Goal: Ask a question

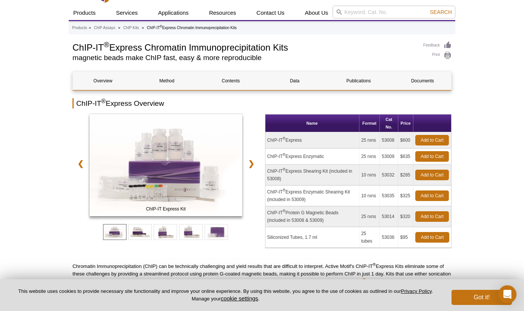
scroll to position [18, 0]
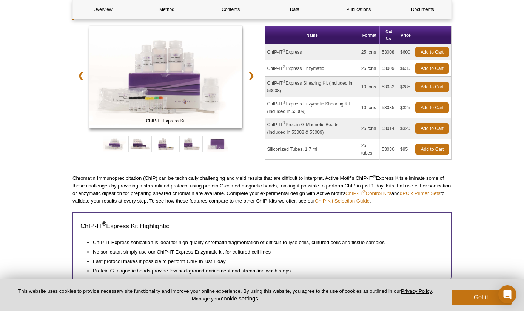
scroll to position [118, 0]
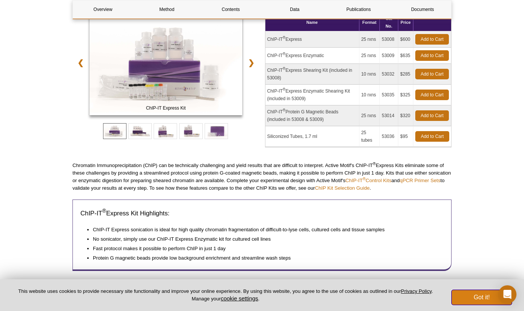
click at [489, 295] on button "Got it!" at bounding box center [481, 297] width 60 height 15
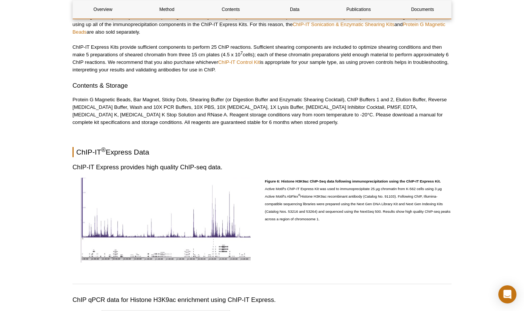
scroll to position [1477, 0]
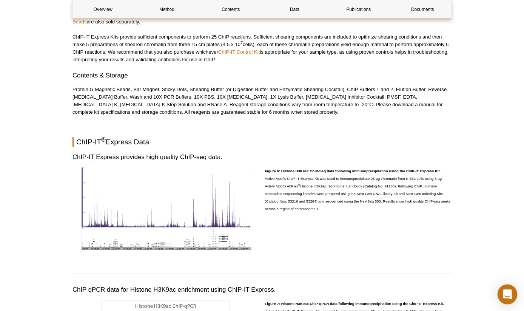
click at [506, 294] on icon "Open Intercom Messenger" at bounding box center [507, 294] width 9 height 10
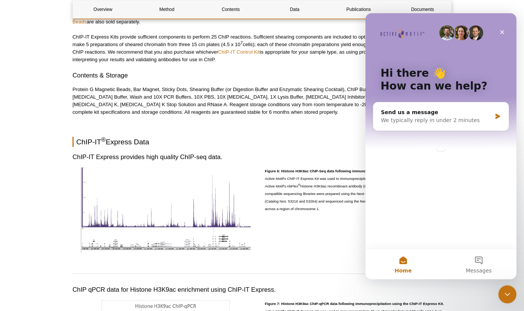
scroll to position [0, 0]
click at [474, 120] on div "We typically reply in under 2 minutes" at bounding box center [436, 120] width 111 height 8
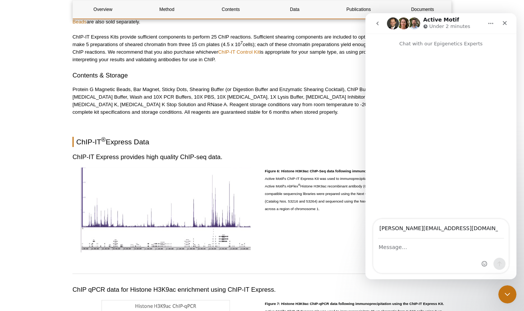
type input "[PERSON_NAME][EMAIL_ADDRESS][DOMAIN_NAME]"
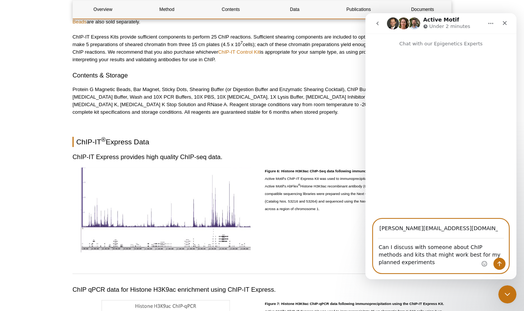
type textarea "Can I discuss with someone about ChIP methods and kits that might work best for…"
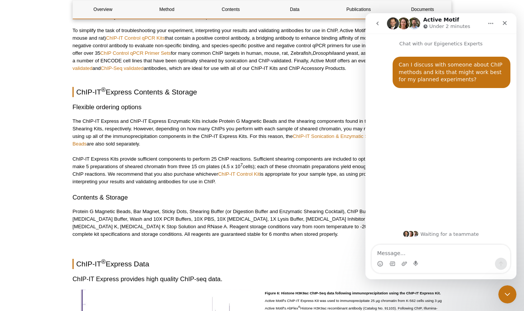
scroll to position [1354, 0]
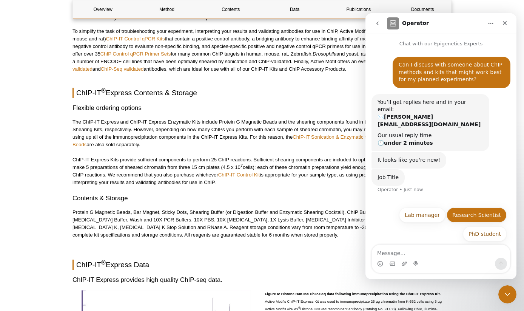
click at [462, 213] on button "Research Scientist" at bounding box center [477, 214] width 60 height 15
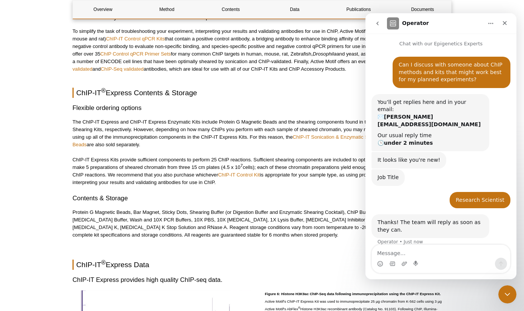
click at [495, 22] on button "Home" at bounding box center [491, 23] width 14 height 14
click at [379, 25] on icon "go back" at bounding box center [377, 23] width 6 height 6
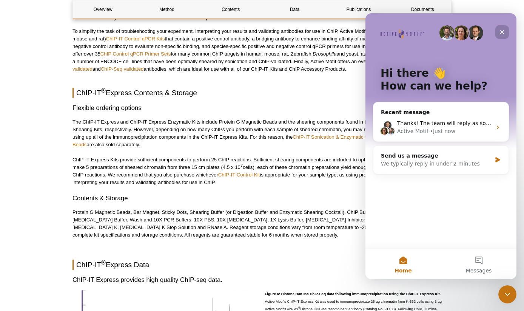
click at [502, 30] on icon "Close" at bounding box center [502, 32] width 6 height 6
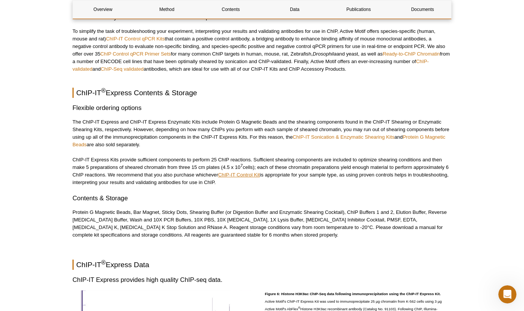
scroll to position [1355, 0]
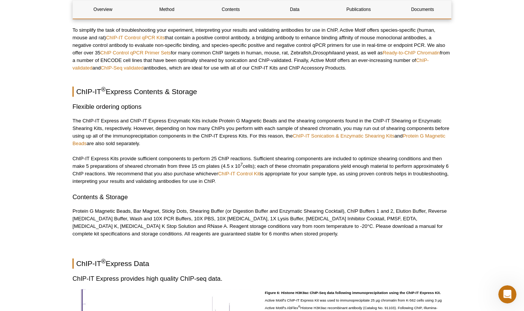
click at [197, 155] on p "ChIP-IT Express Kits provide sufficient components to perform 25 ChIP reactions…" at bounding box center [261, 170] width 379 height 30
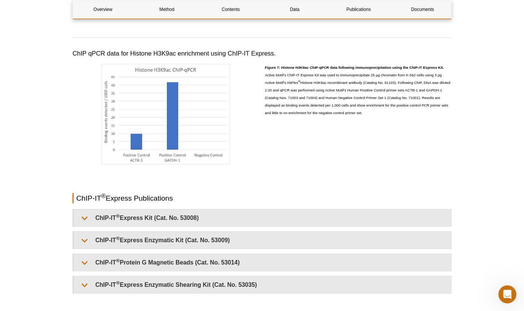
scroll to position [1722, 0]
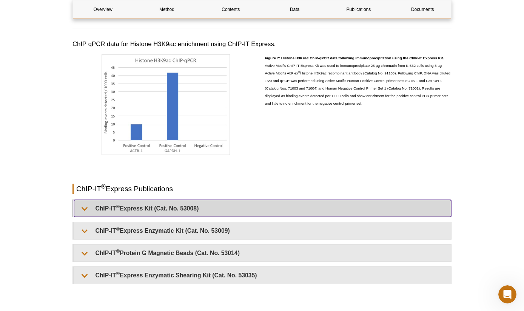
click at [185, 212] on summary "ChIP-IT ® Express Kit (Cat. No. 53008)" at bounding box center [262, 208] width 377 height 17
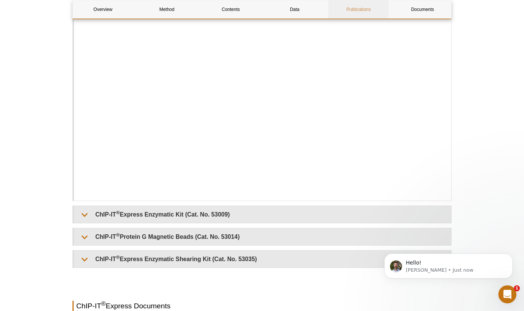
scroll to position [0, 0]
